Goal: Information Seeking & Learning: Learn about a topic

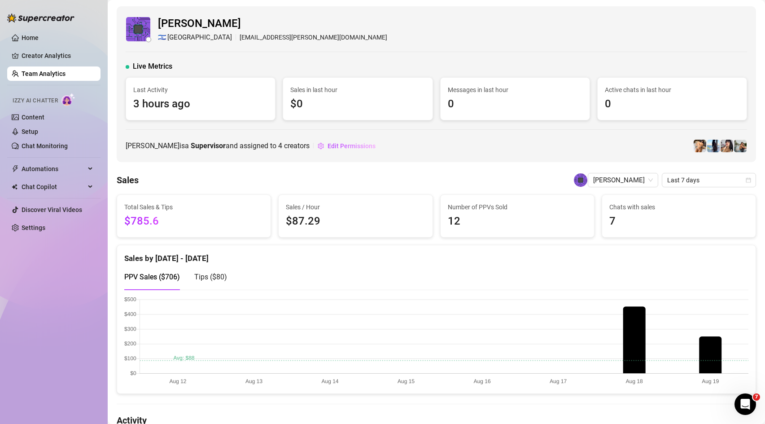
click at [39, 74] on link "Team Analytics" at bounding box center [44, 73] width 44 height 7
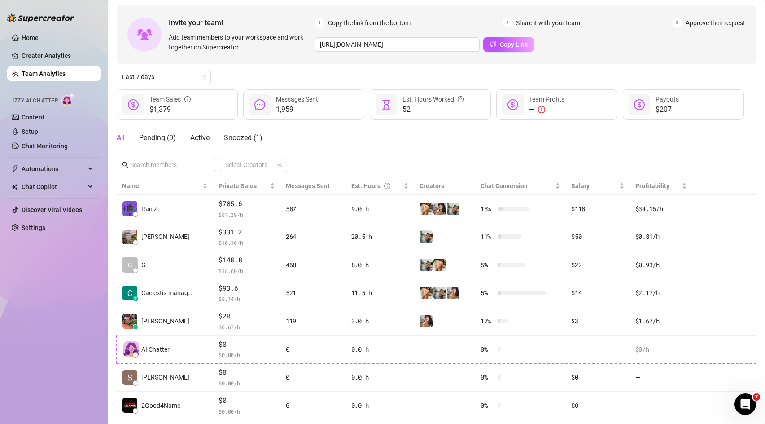
scroll to position [59, 0]
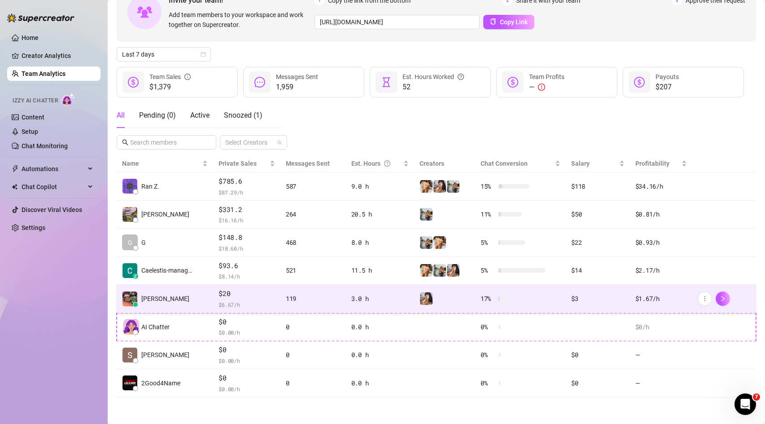
click at [441, 298] on div at bounding box center [445, 298] width 50 height 13
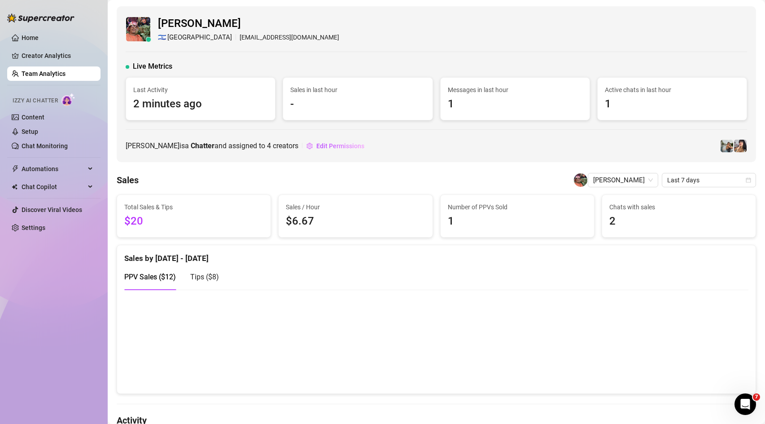
click at [41, 29] on ul "Home Creator Analytics Team Analytics Izzy AI Chatter Content Setup Chat Monito…" at bounding box center [53, 132] width 93 height 211
click at [39, 40] on link "Home" at bounding box center [30, 37] width 17 height 7
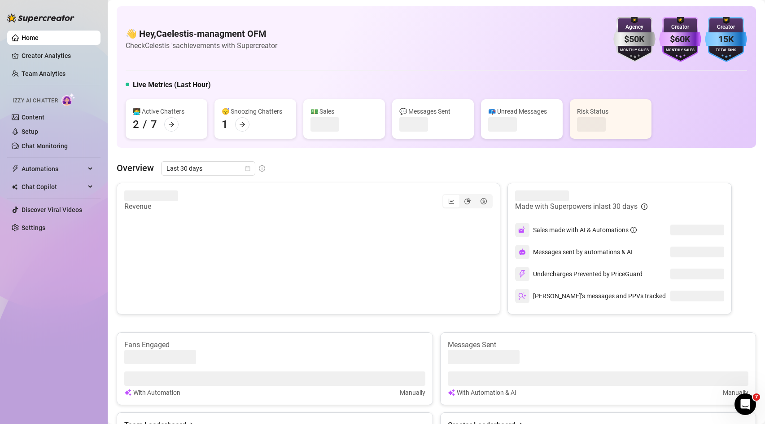
click at [39, 40] on link "Home" at bounding box center [30, 37] width 17 height 7
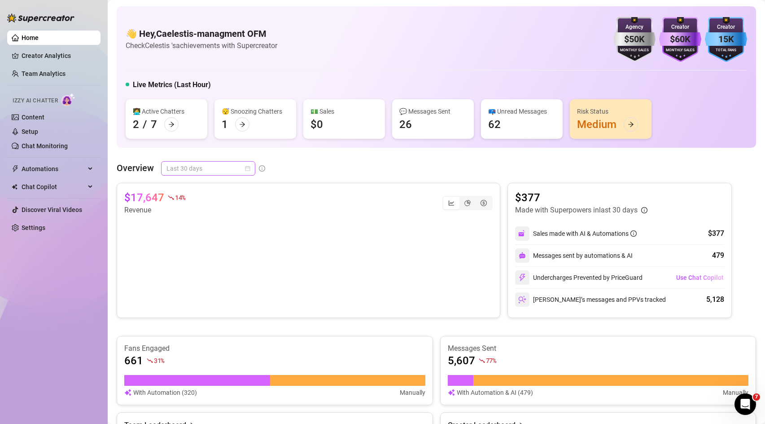
click at [242, 166] on span "Last 30 days" at bounding box center [207, 168] width 83 height 13
click at [196, 245] on div "Custom date" at bounding box center [208, 244] width 80 height 10
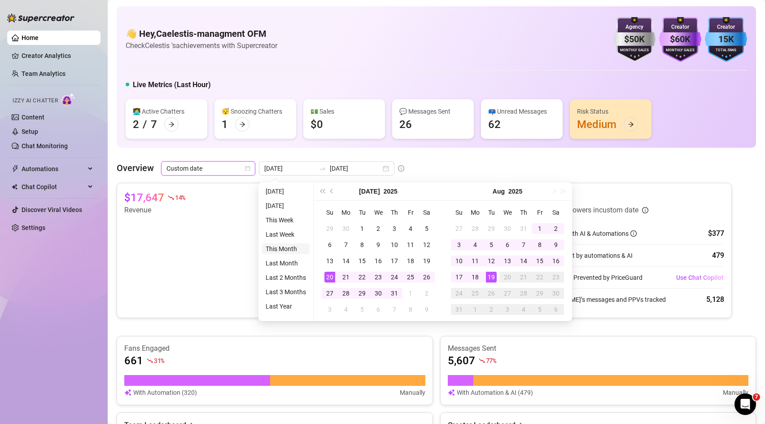
type input "[DATE]"
click at [288, 246] on li "This Month" at bounding box center [286, 248] width 48 height 11
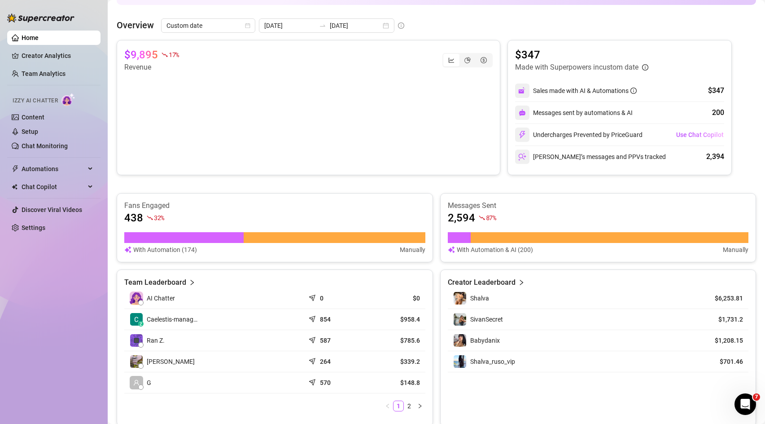
scroll to position [145, 0]
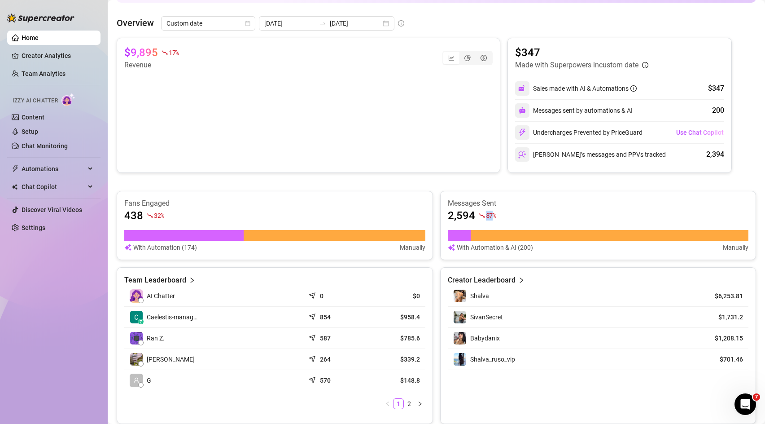
drag, startPoint x: 493, startPoint y: 213, endPoint x: 482, endPoint y: 213, distance: 11.2
click at [482, 213] on div "87 %" at bounding box center [488, 215] width 18 height 14
click at [439, 213] on div "Fans Engaged 438 32 % With Automation (174) Manually Messages Sent 2,594 87 % W…" at bounding box center [436, 225] width 639 height 69
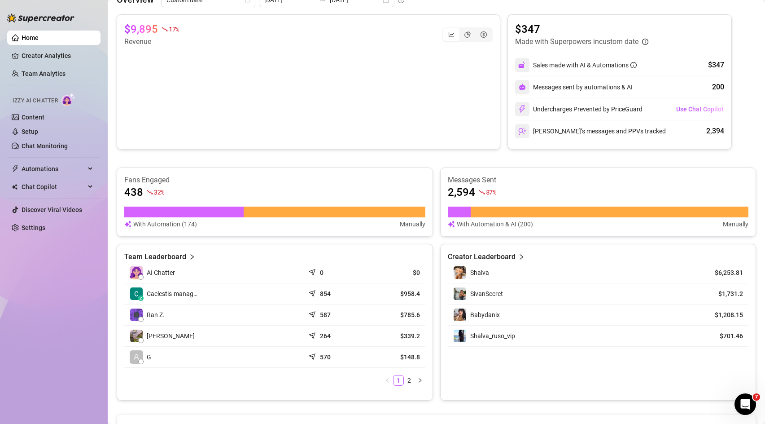
scroll to position [182, 0]
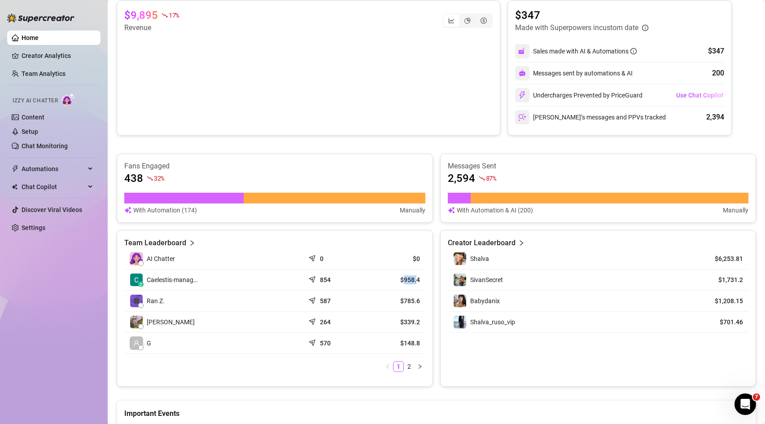
drag, startPoint x: 403, startPoint y: 279, endPoint x: 416, endPoint y: 278, distance: 12.6
click at [416, 278] on article "$958.4" at bounding box center [394, 279] width 49 height 9
click at [436, 275] on div "Team Leaderboard AI Chatter 0 $0 z Caelestis-manag… 854 $958.4 Ran Z. 587 $785.…" at bounding box center [436, 308] width 639 height 157
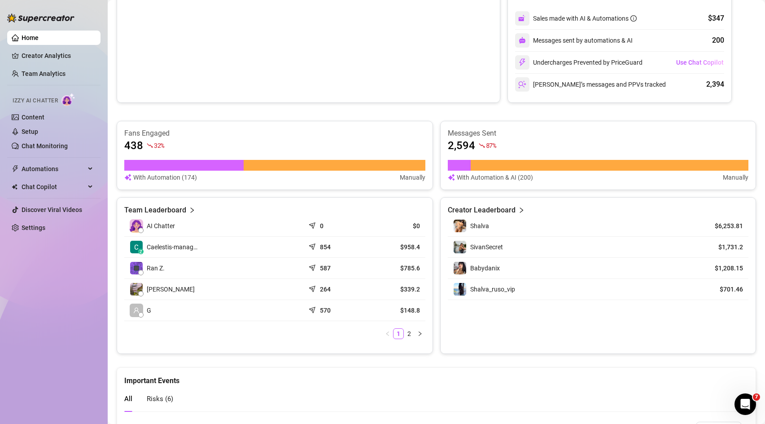
scroll to position [215, 0]
drag, startPoint x: 720, startPoint y: 245, endPoint x: 737, endPoint y: 246, distance: 17.1
click at [737, 246] on article "$1,731.2" at bounding box center [722, 246] width 41 height 9
click at [753, 256] on div "Creator Leaderboard Shalva $6,253.81 SivanSecret $1,731.2 Babydanix $1,208.15 S…" at bounding box center [598, 275] width 316 height 157
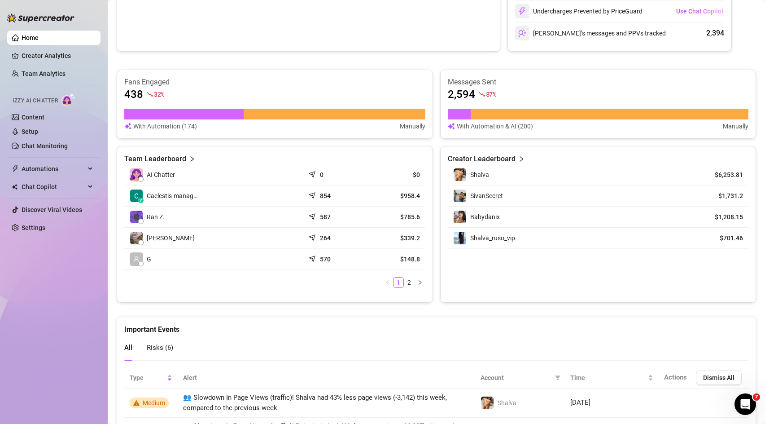
scroll to position [0, 0]
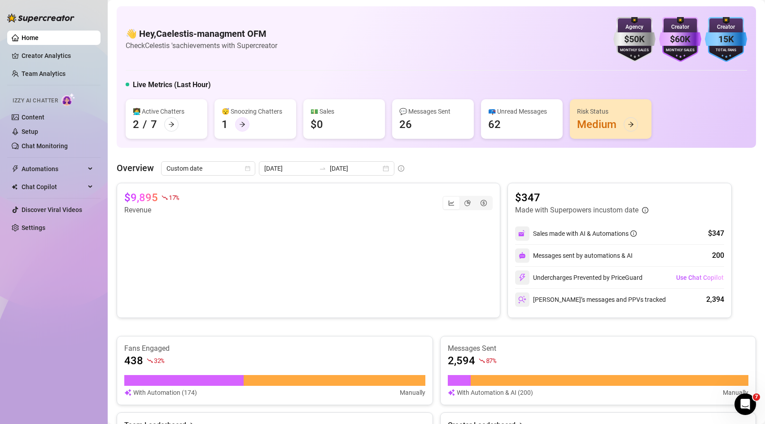
click at [239, 123] on div at bounding box center [242, 124] width 14 height 14
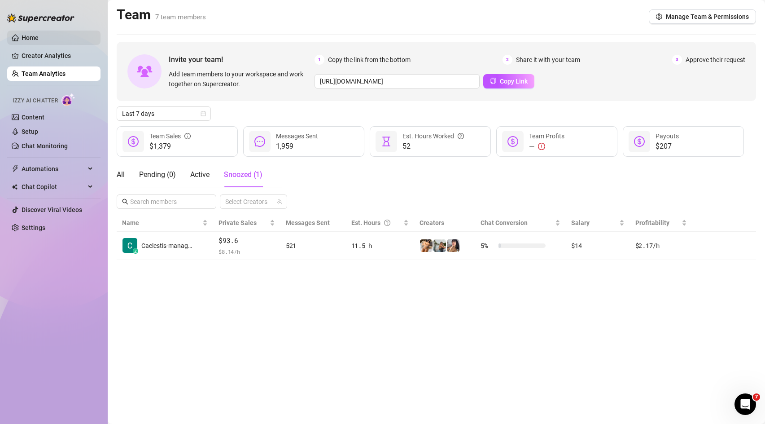
click at [39, 36] on link "Home" at bounding box center [30, 37] width 17 height 7
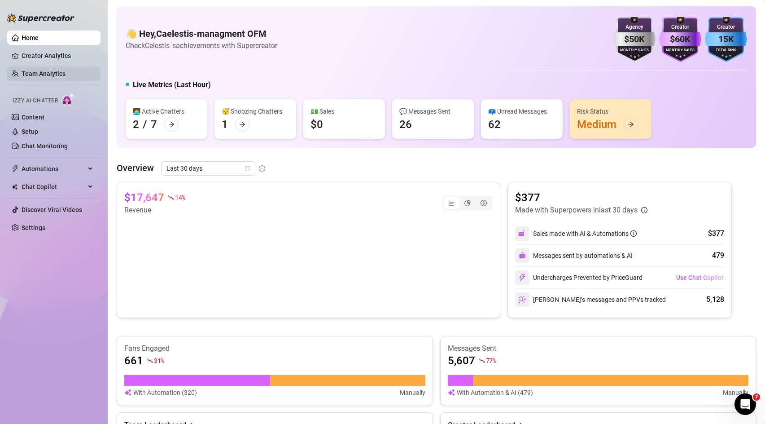
click at [54, 77] on link "Team Analytics" at bounding box center [44, 73] width 44 height 7
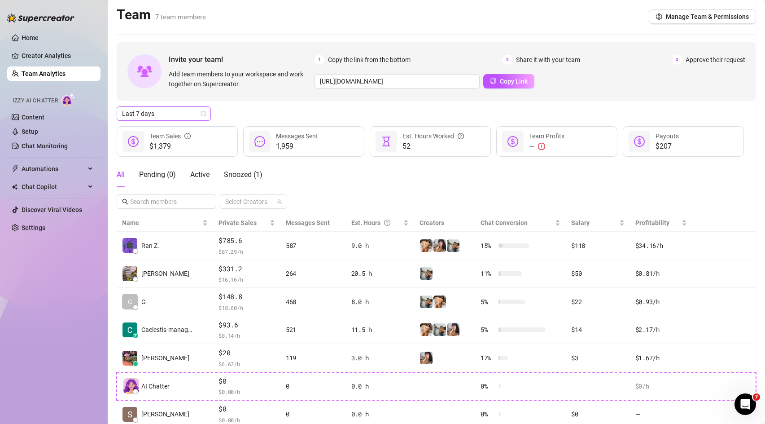
click at [180, 114] on span "Last 7 days" at bounding box center [163, 113] width 83 height 13
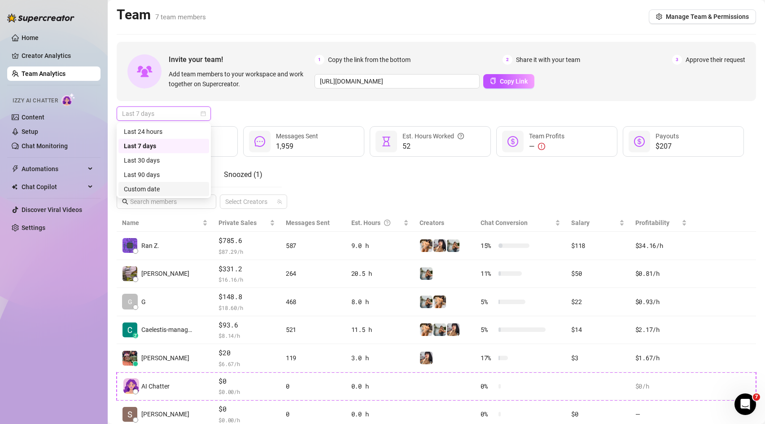
click at [158, 186] on div "Custom date" at bounding box center [164, 189] width 80 height 10
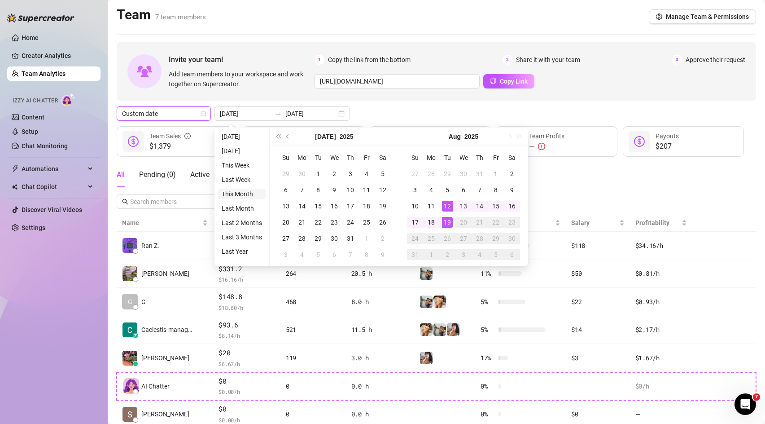
type input "[DATE]"
click at [253, 189] on li "This Month" at bounding box center [242, 193] width 48 height 11
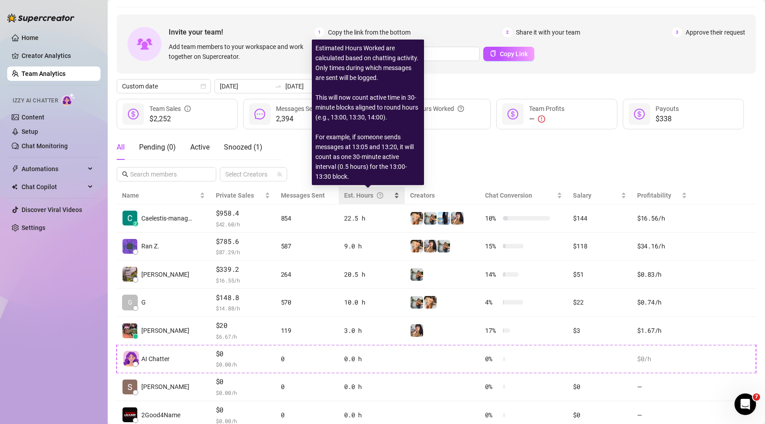
scroll to position [59, 0]
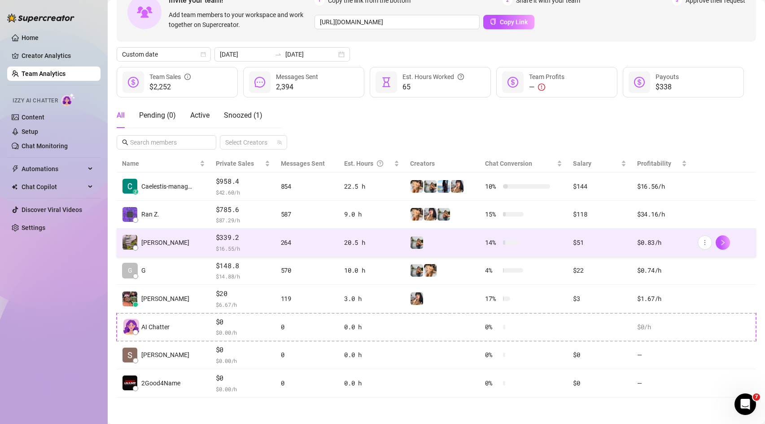
click at [434, 244] on div at bounding box center [442, 242] width 64 height 13
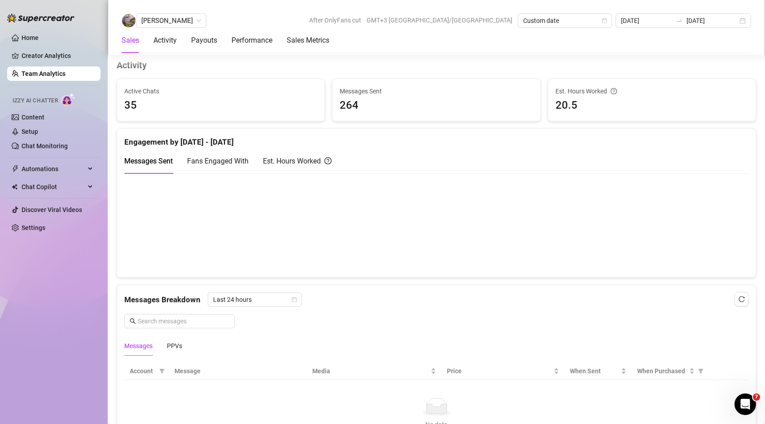
scroll to position [380, 0]
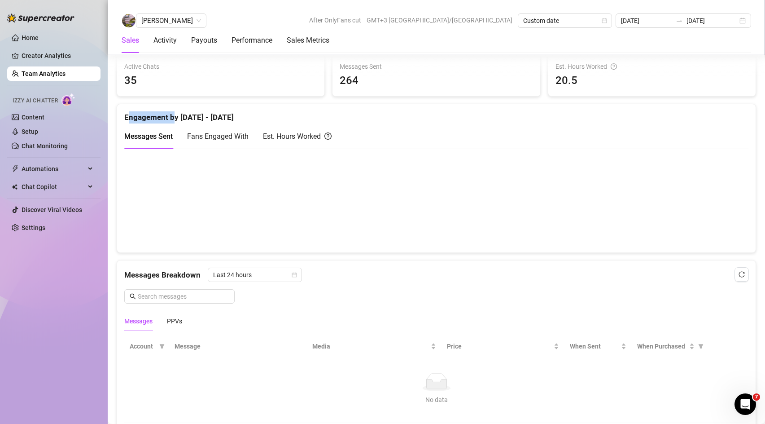
drag, startPoint x: 127, startPoint y: 117, endPoint x: 174, endPoint y: 118, distance: 47.1
click at [174, 118] on div "Engagement by [DATE] - [DATE]" at bounding box center [436, 113] width 624 height 19
click at [332, 114] on div "Engagement by [DATE] - [DATE]" at bounding box center [436, 113] width 624 height 19
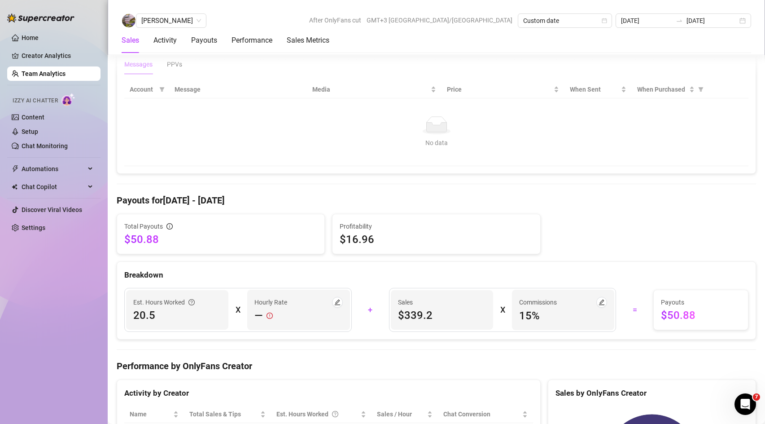
scroll to position [0, 0]
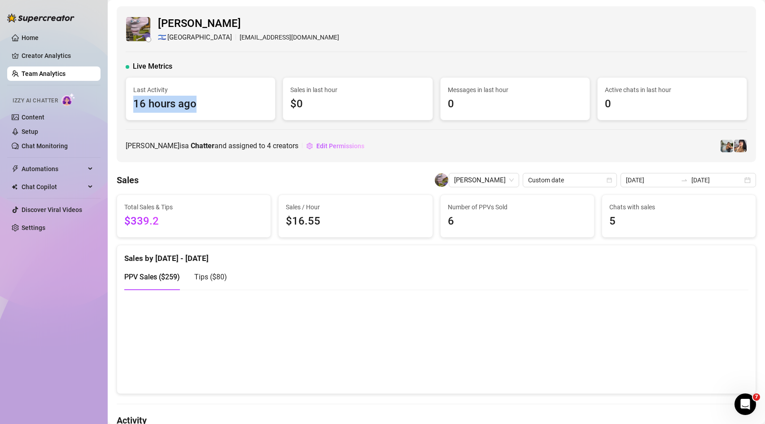
drag, startPoint x: 204, startPoint y: 108, endPoint x: 132, endPoint y: 110, distance: 71.8
click at [132, 110] on div "Last Activity 16 hours ago" at bounding box center [200, 99] width 149 height 42
click at [203, 129] on div at bounding box center [437, 129] width 622 height 0
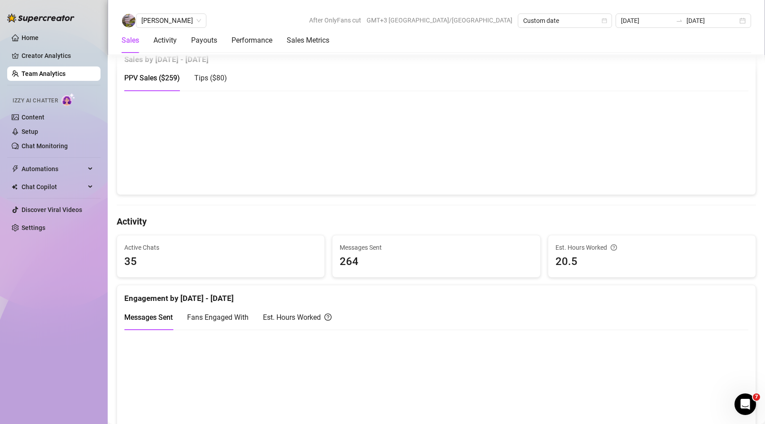
scroll to position [227, 0]
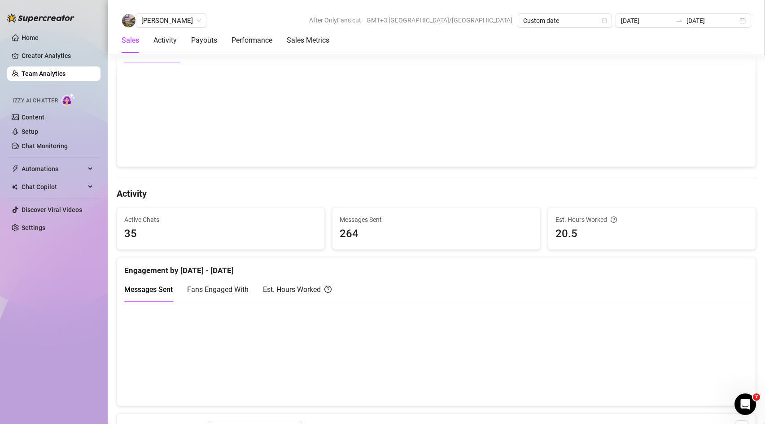
click at [664, 111] on canvas at bounding box center [436, 115] width 624 height 90
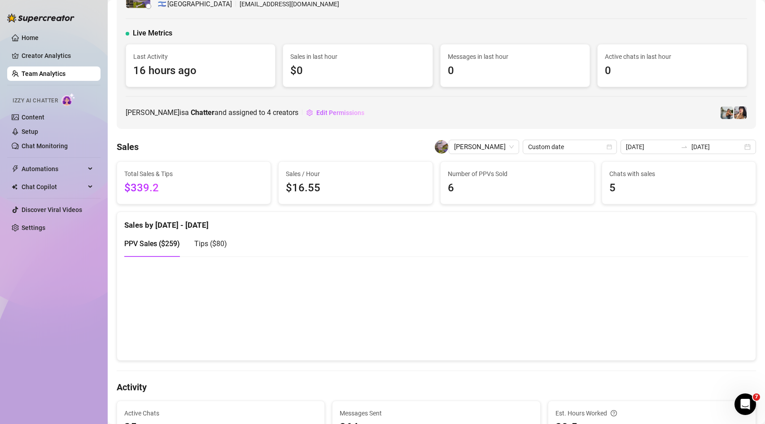
scroll to position [0, 0]
